Goal: Obtain resource: Obtain resource

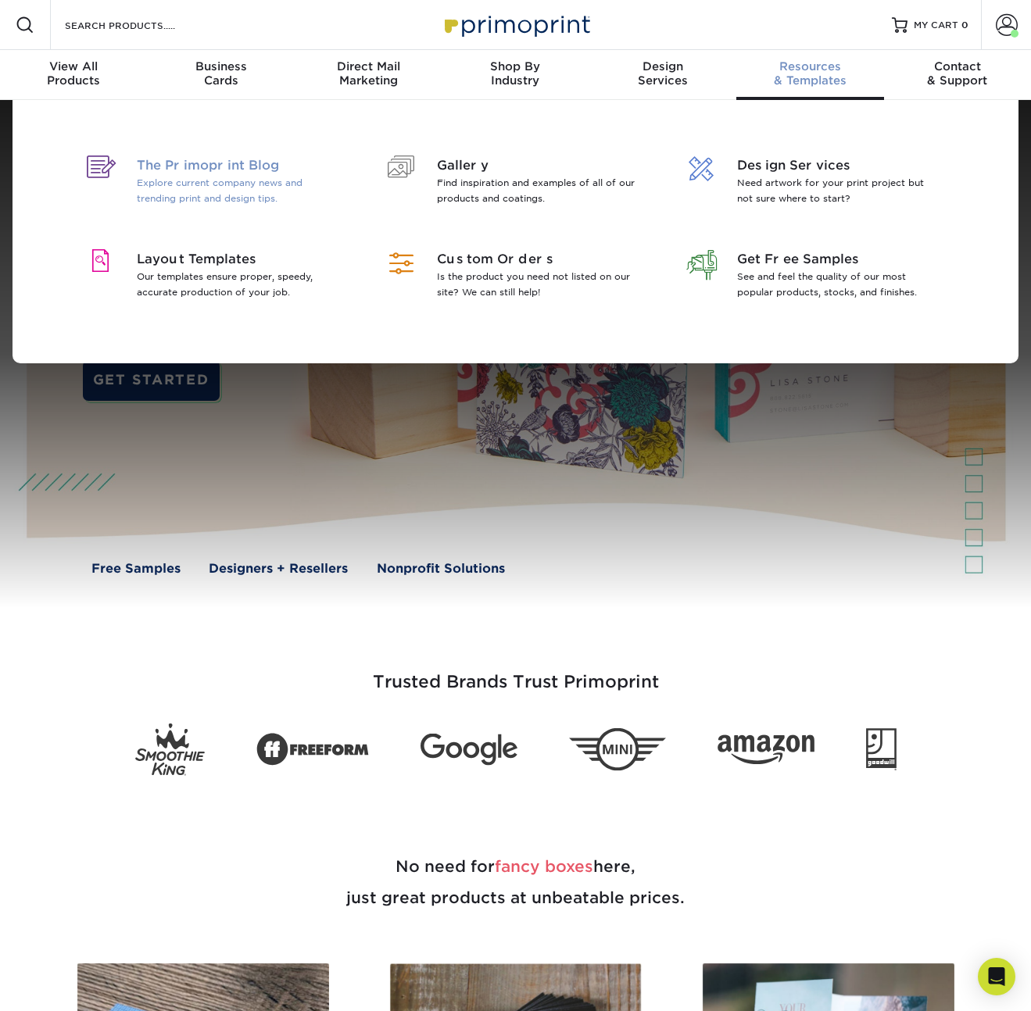
click at [206, 179] on p "Explore current company news and trending print and design tips." at bounding box center [238, 190] width 202 height 31
click at [194, 303] on div "Layout Templates Our templates ensure proper, speedy, accurate production of yo…" at bounding box center [244, 278] width 214 height 56
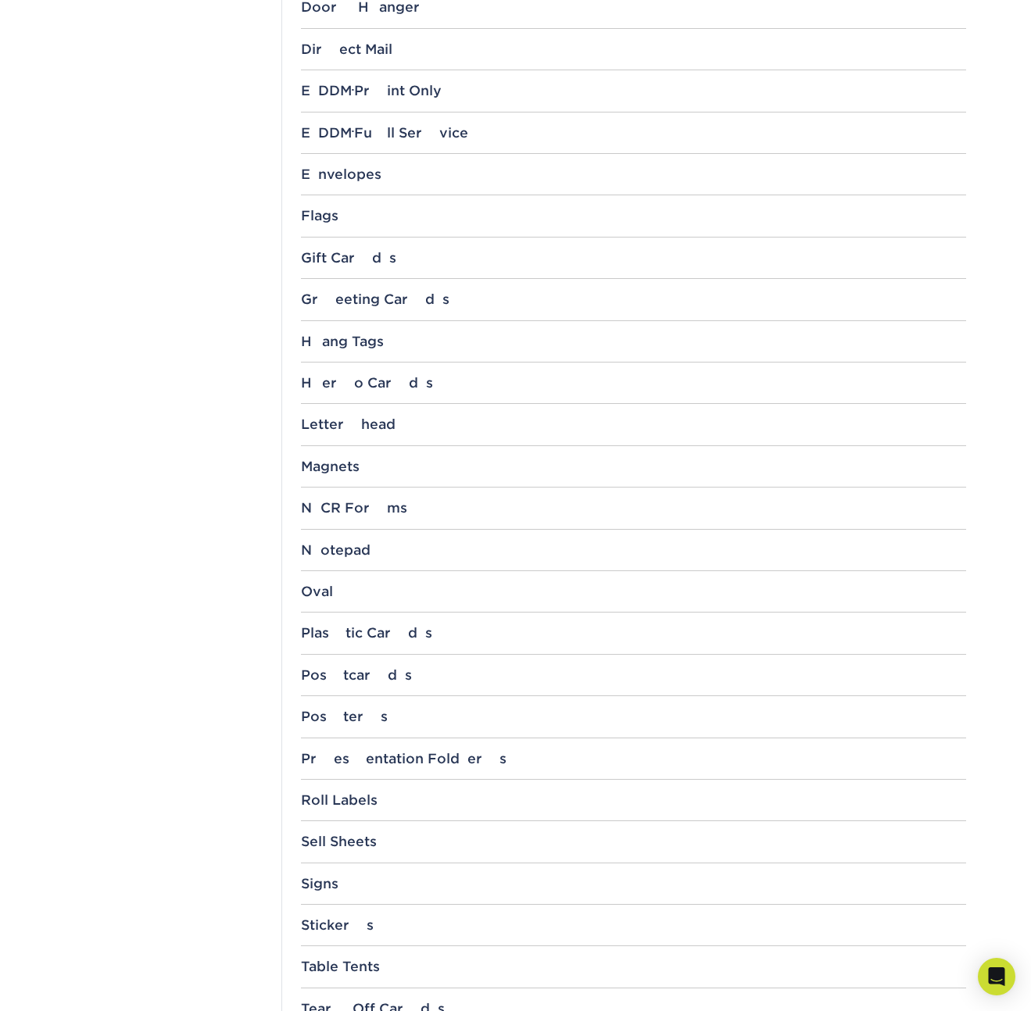
scroll to position [1060, 0]
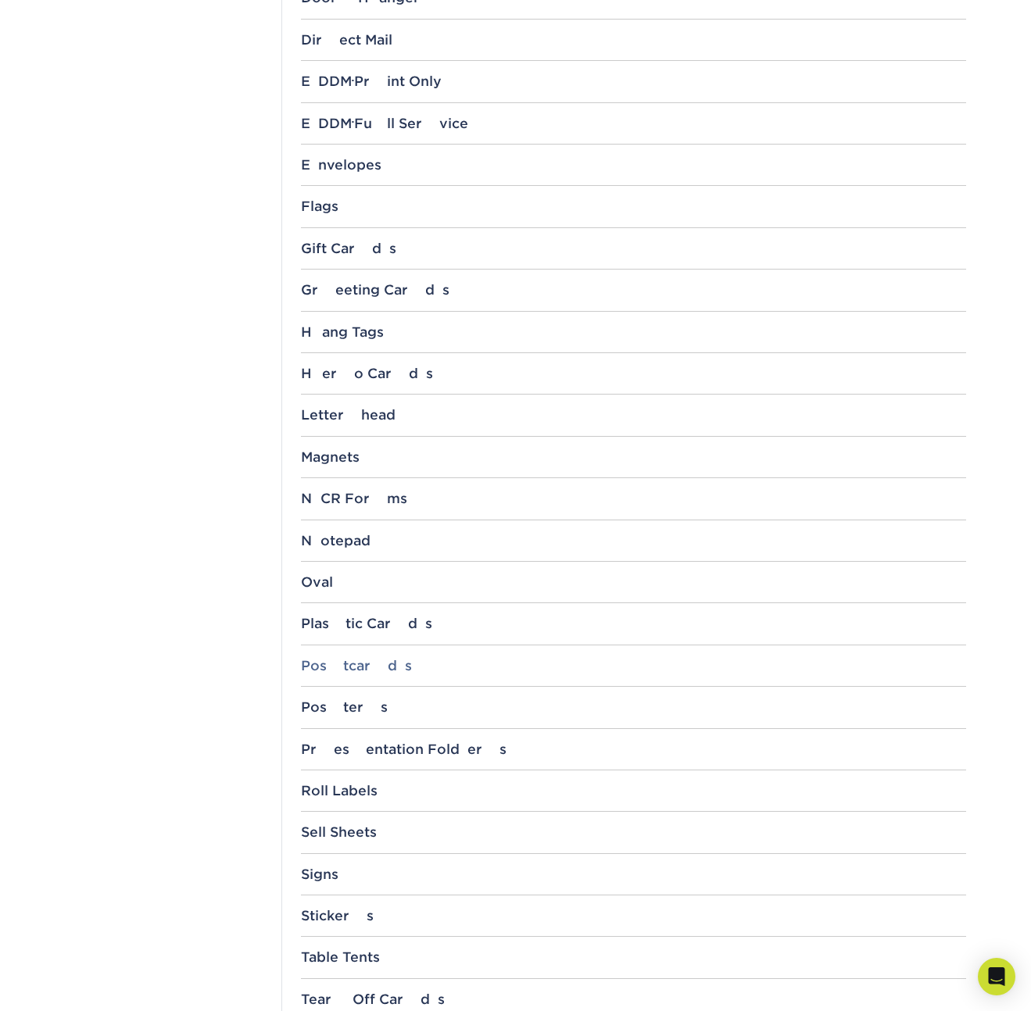
click at [335, 671] on div "Postcards" at bounding box center [633, 666] width 665 height 16
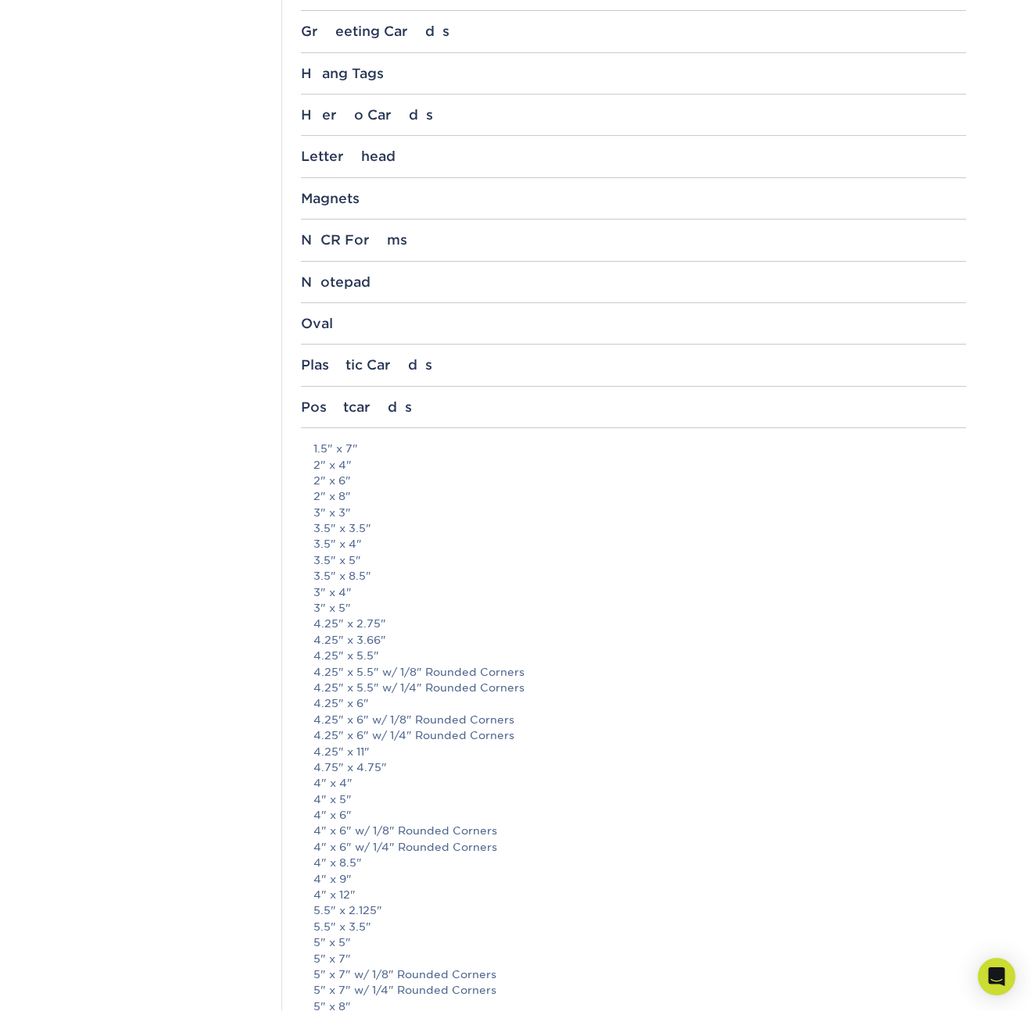
scroll to position [1320, 0]
click at [333, 814] on link "4" x 6"" at bounding box center [332, 813] width 38 height 13
click at [317, 406] on div "Postcards" at bounding box center [633, 406] width 665 height 16
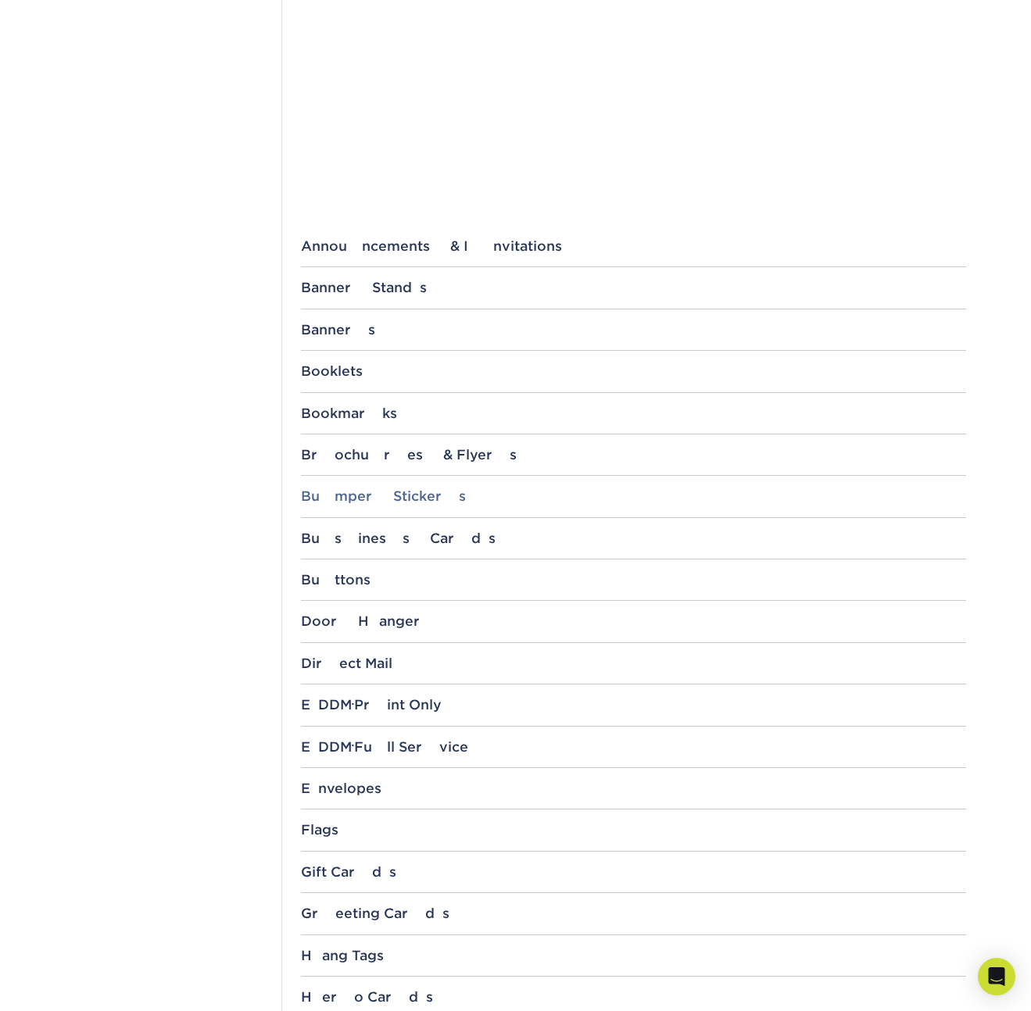
scroll to position [487, 0]
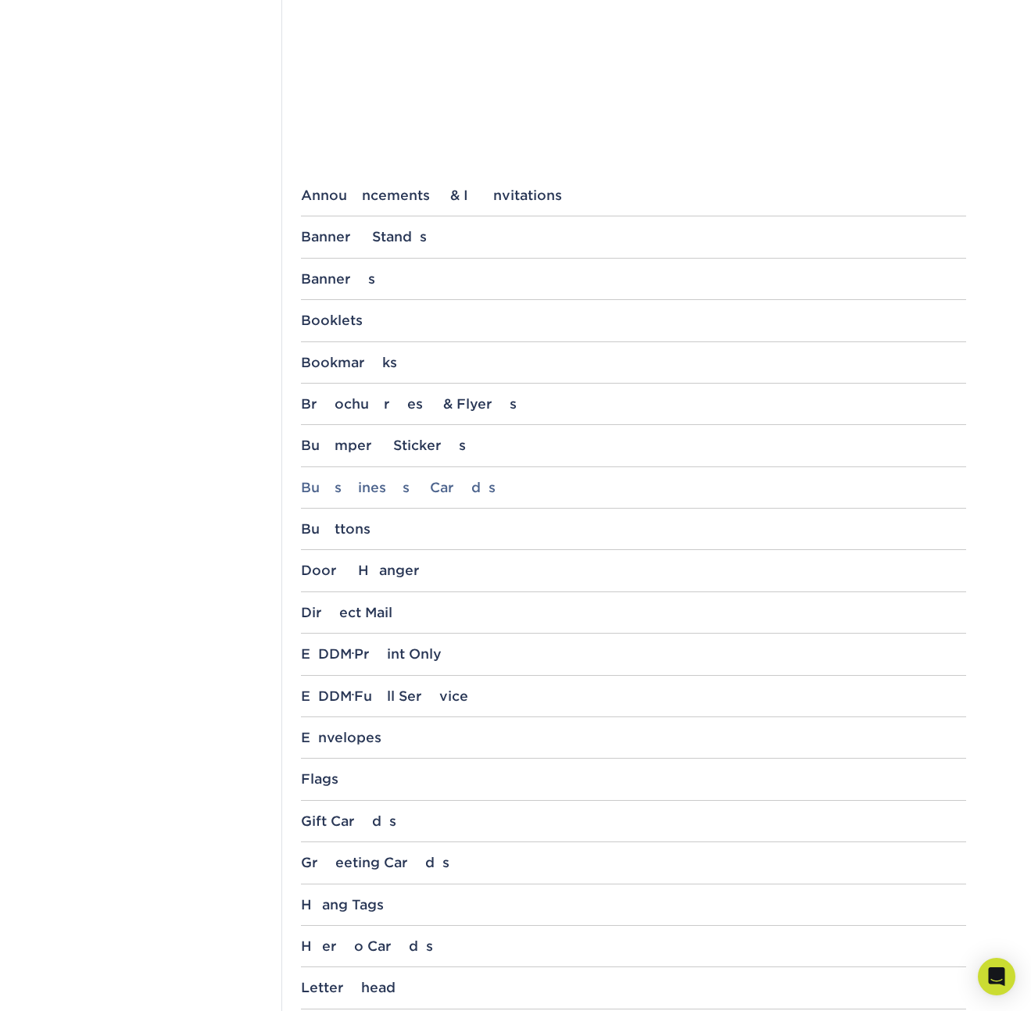
click at [378, 493] on div "Business Cards" at bounding box center [633, 488] width 665 height 16
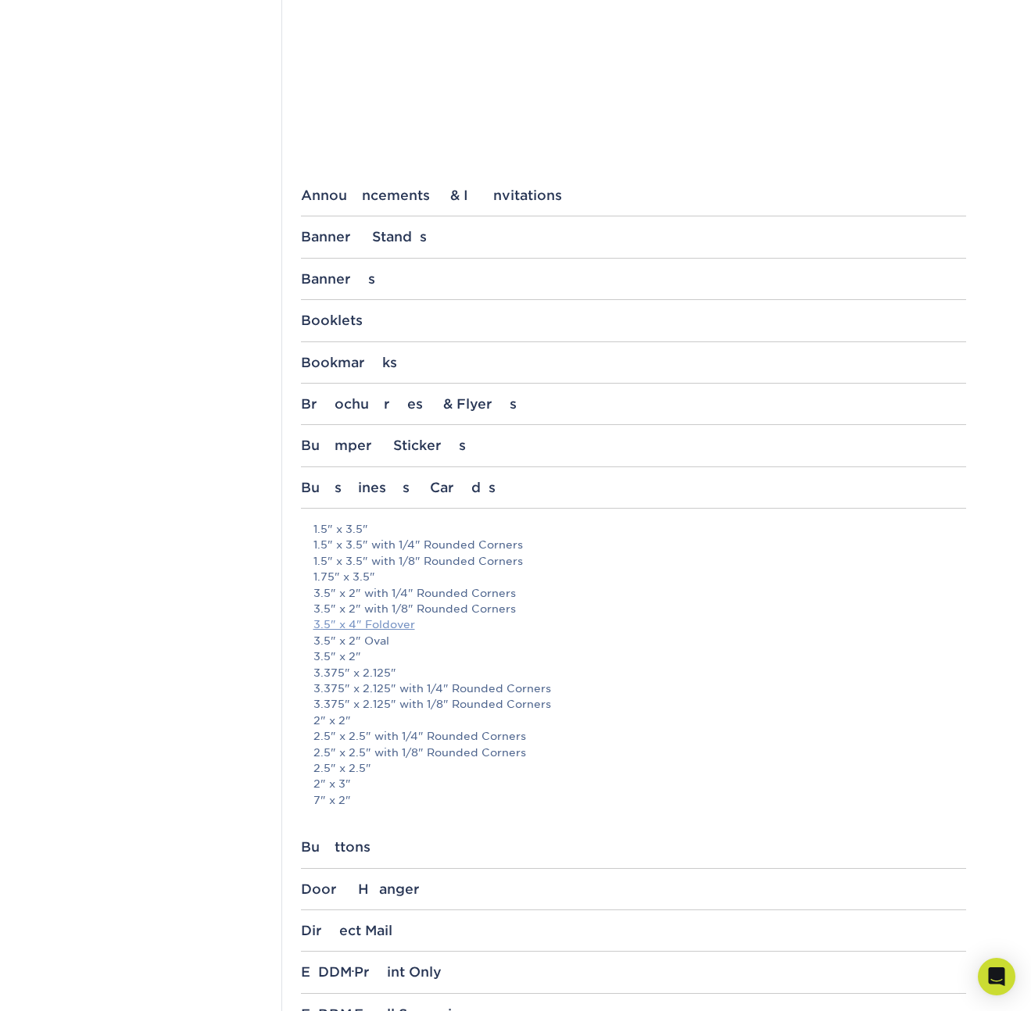
click at [395, 630] on link "3.5" x 4" Foldover" at bounding box center [364, 624] width 102 height 13
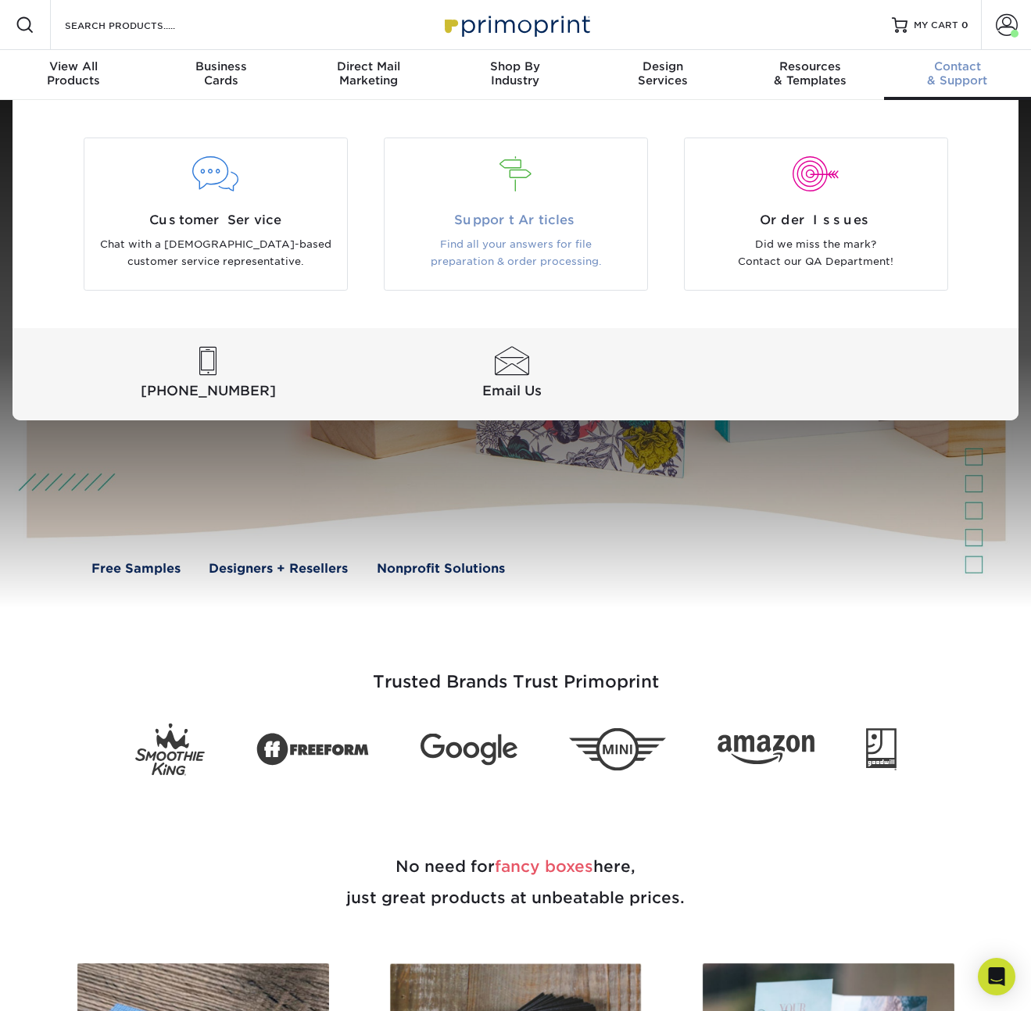
click at [543, 197] on div at bounding box center [516, 184] width 263 height 54
